Goal: Transaction & Acquisition: Purchase product/service

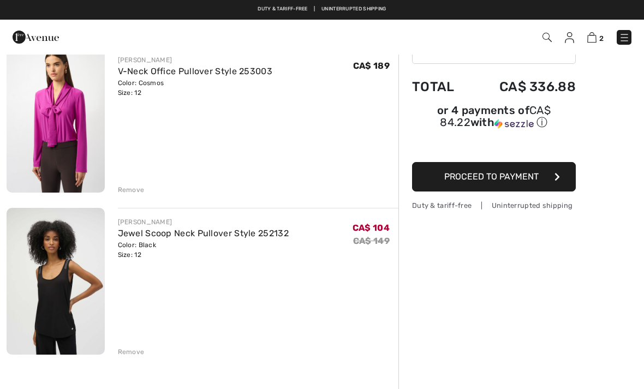
scroll to position [94, 0]
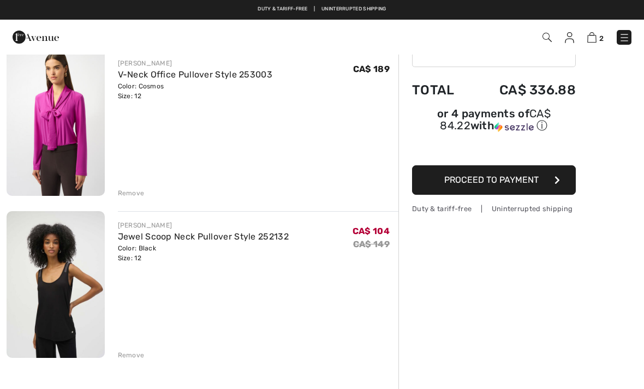
click at [131, 362] on div "JOSEPH RIBKOFF V-Neck Office Pullover Style 253003 Color: Cosmos Size: 12 Final…" at bounding box center [203, 349] width 392 height 600
click at [125, 355] on div "Remove" at bounding box center [131, 355] width 27 height 10
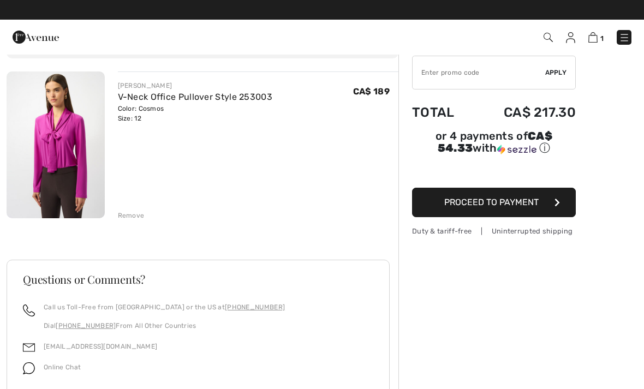
scroll to position [0, 0]
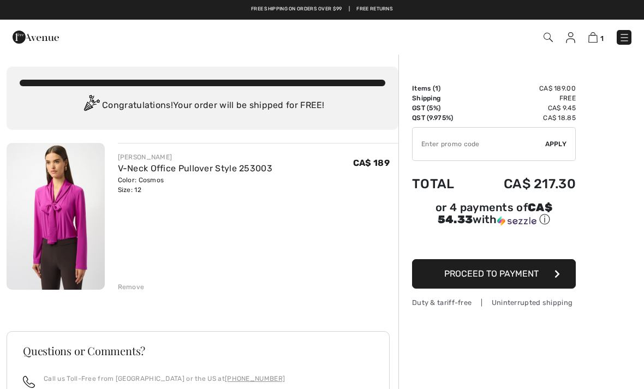
click at [621, 32] on img at bounding box center [624, 37] width 11 height 11
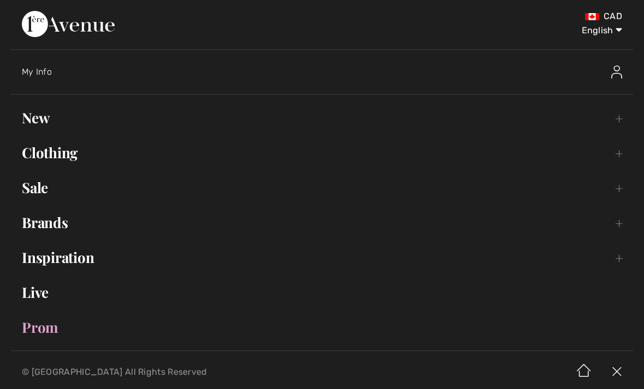
click at [35, 123] on link "New Toggle submenu" at bounding box center [322, 118] width 622 height 24
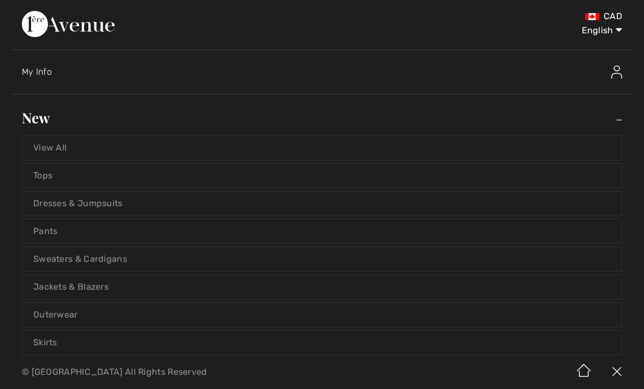
click at [50, 142] on link "View All" at bounding box center [321, 148] width 599 height 24
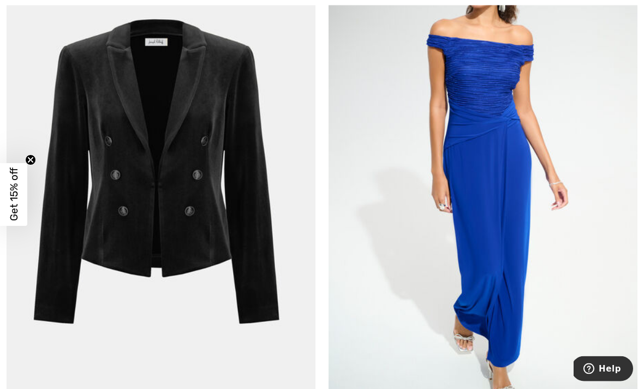
scroll to position [1244, 0]
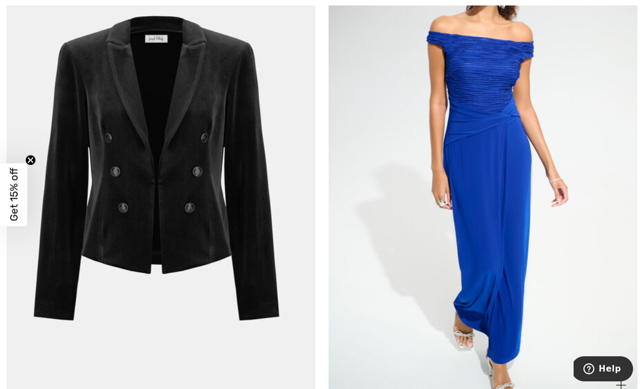
click at [379, 334] on img at bounding box center [482, 169] width 309 height 463
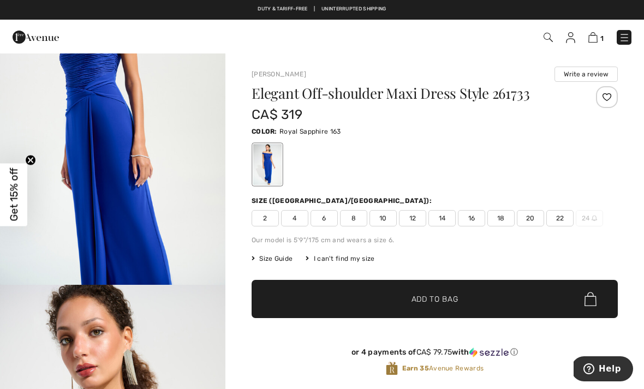
scroll to position [443, 0]
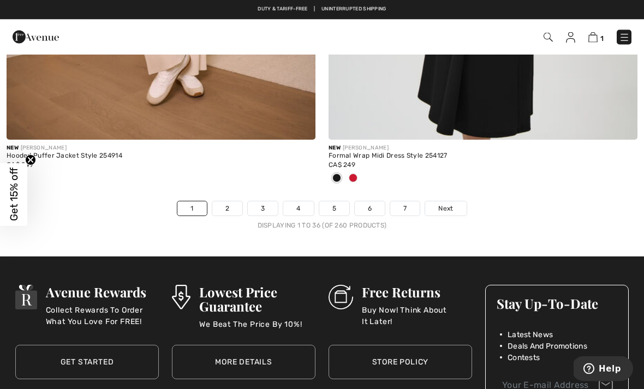
scroll to position [9456, 0]
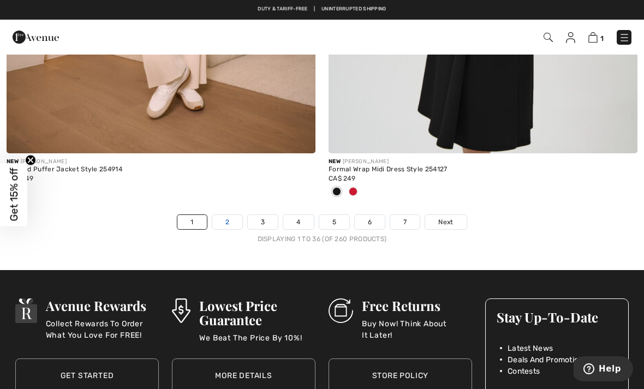
click at [223, 217] on link "2" at bounding box center [227, 222] width 30 height 14
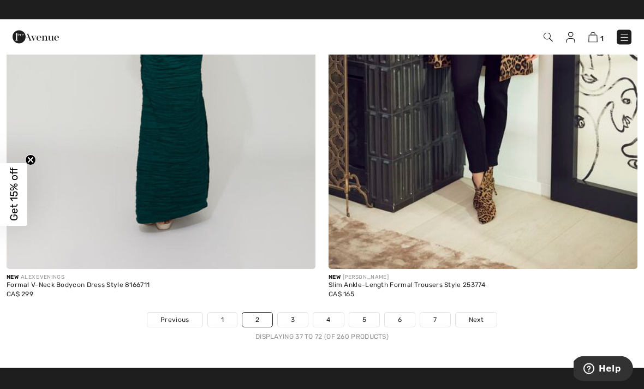
scroll to position [9339, 0]
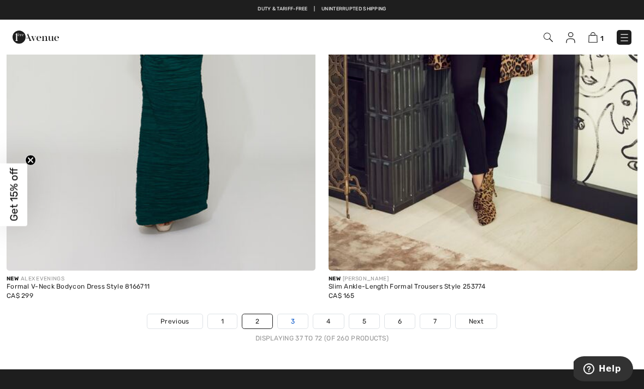
click at [290, 315] on link "3" at bounding box center [293, 321] width 30 height 14
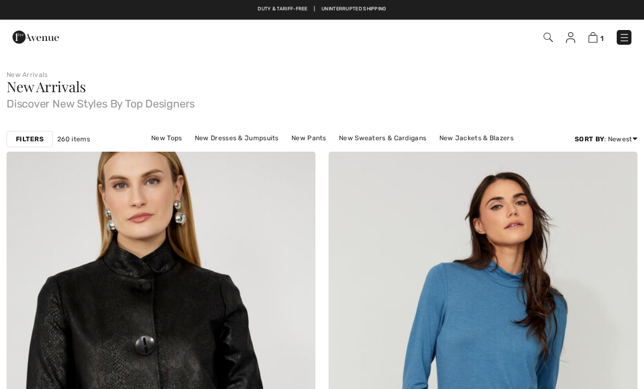
checkbox input "true"
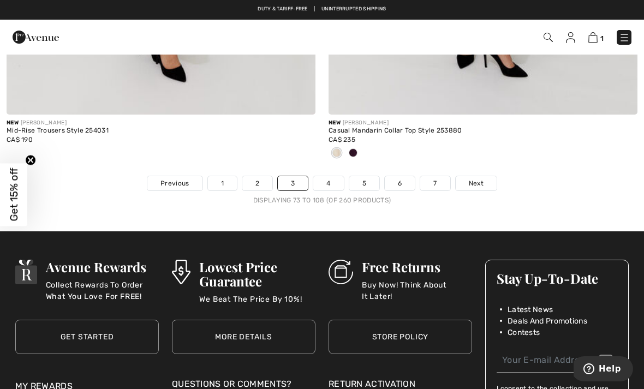
scroll to position [9337, 0]
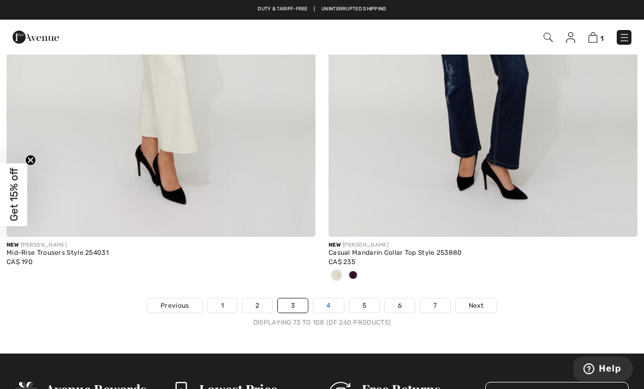
click at [325, 298] on link "4" at bounding box center [328, 305] width 30 height 14
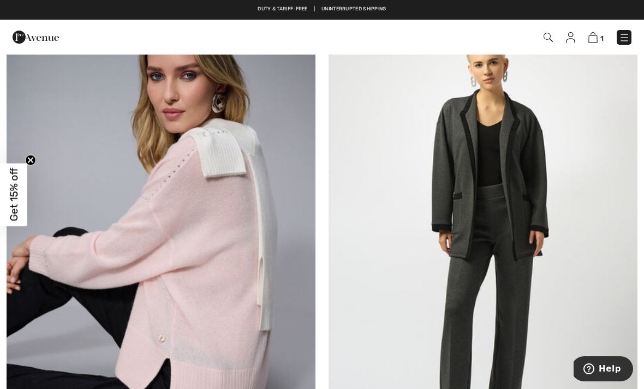
scroll to position [8598, 0]
click at [111, 218] on img at bounding box center [161, 238] width 309 height 463
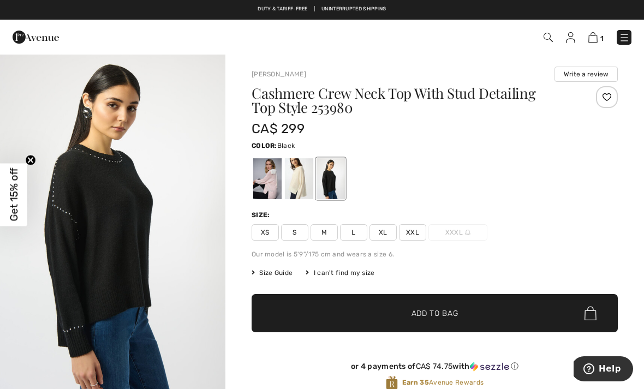
click at [304, 188] on div at bounding box center [299, 178] width 28 height 41
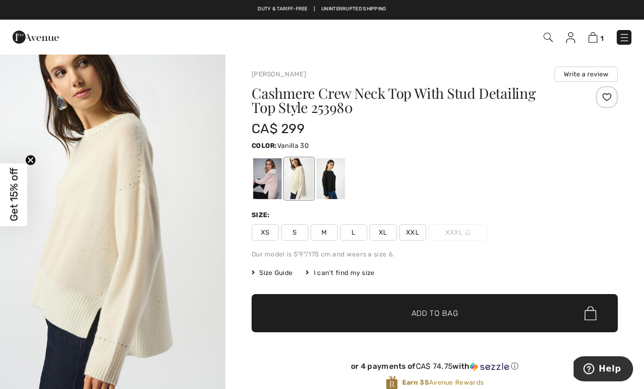
click at [364, 201] on div "Cashmere Crew Neck Top With Stud Detailing Top Style 253980 CA$ 299 Color: Vani…" at bounding box center [434, 246] width 366 height 321
click at [332, 185] on div at bounding box center [330, 178] width 28 height 41
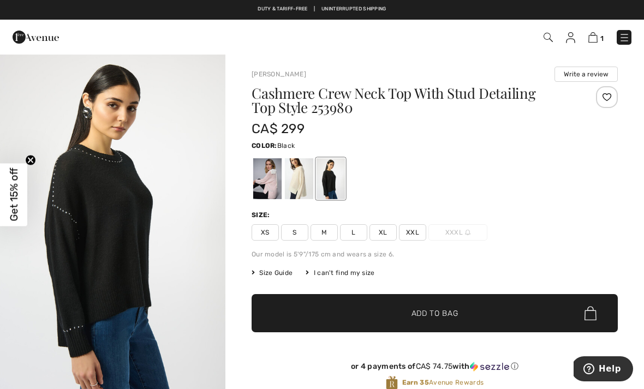
click at [254, 183] on div at bounding box center [267, 178] width 28 height 41
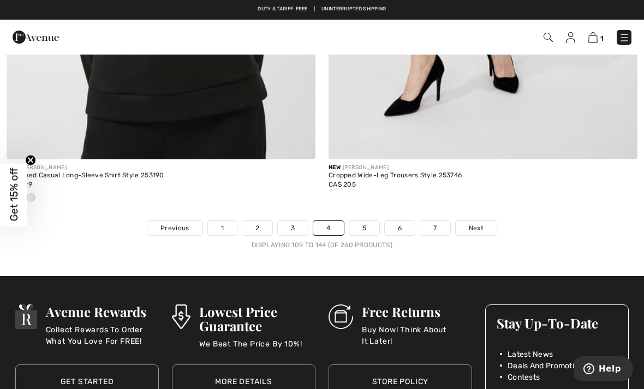
scroll to position [9351, 0]
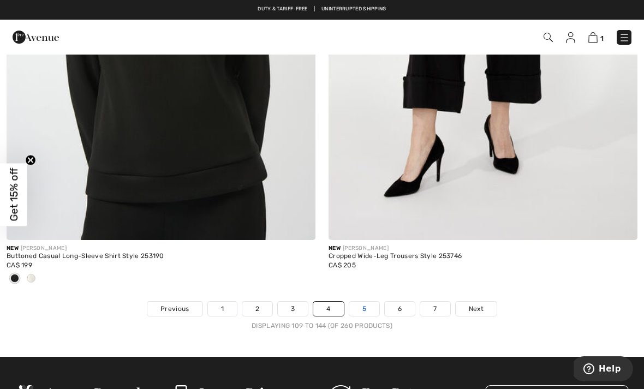
click at [354, 302] on link "5" at bounding box center [364, 309] width 30 height 14
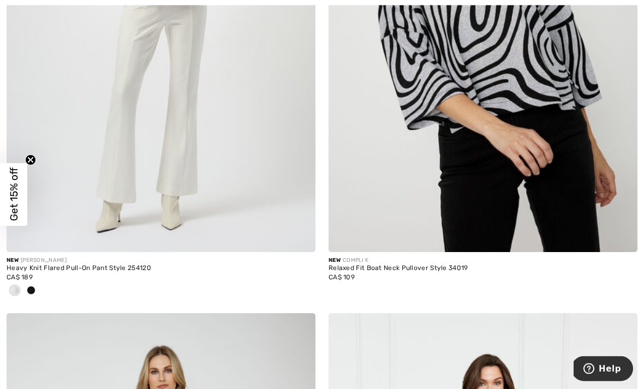
scroll to position [385, 0]
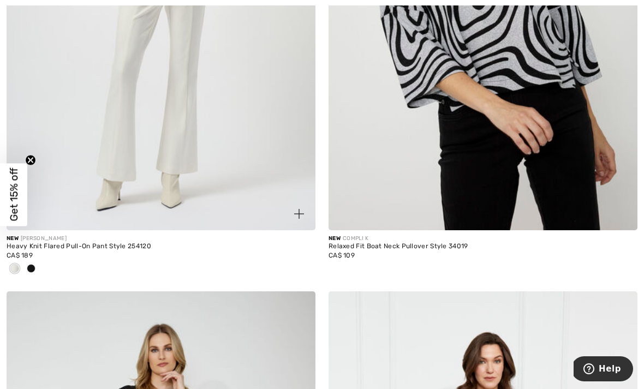
click at [34, 265] on span at bounding box center [31, 268] width 9 height 9
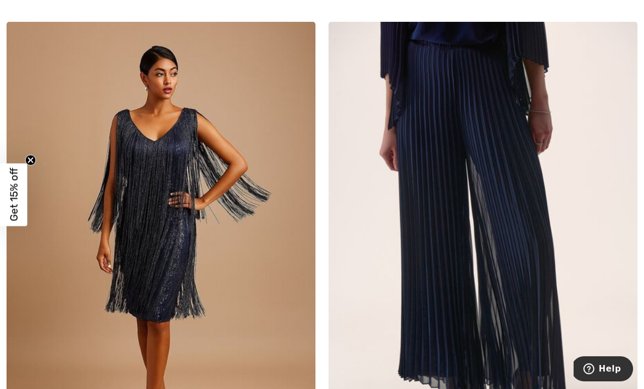
scroll to position [2755, 0]
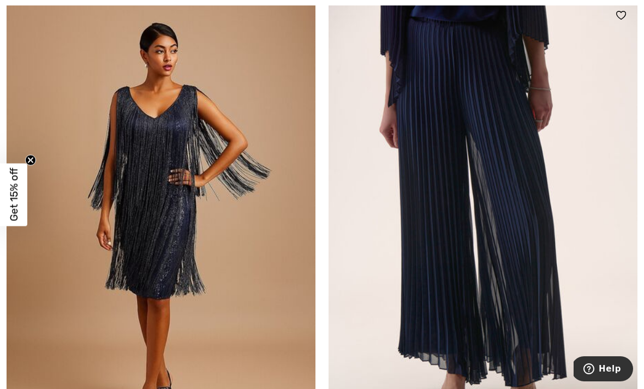
click at [429, 262] on img at bounding box center [482, 230] width 309 height 463
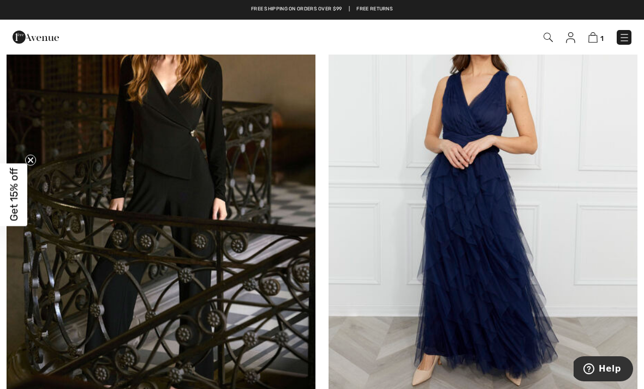
scroll to position [4440, 0]
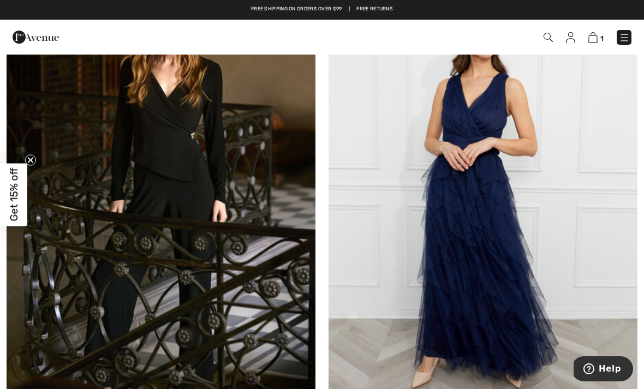
click at [411, 296] on img at bounding box center [482, 200] width 309 height 463
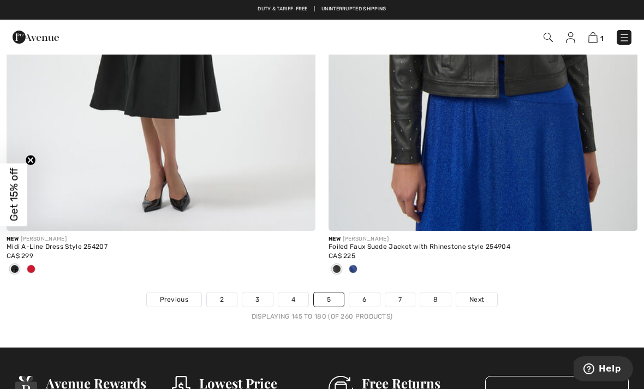
scroll to position [9392, 0]
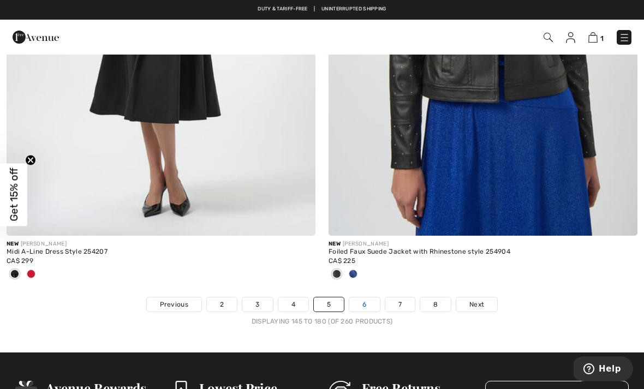
click at [357, 297] on link "6" at bounding box center [364, 304] width 30 height 14
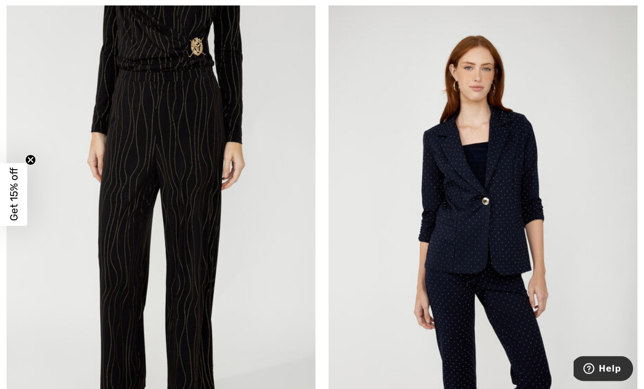
scroll to position [7083, 0]
